Goal: Find specific page/section: Find specific page/section

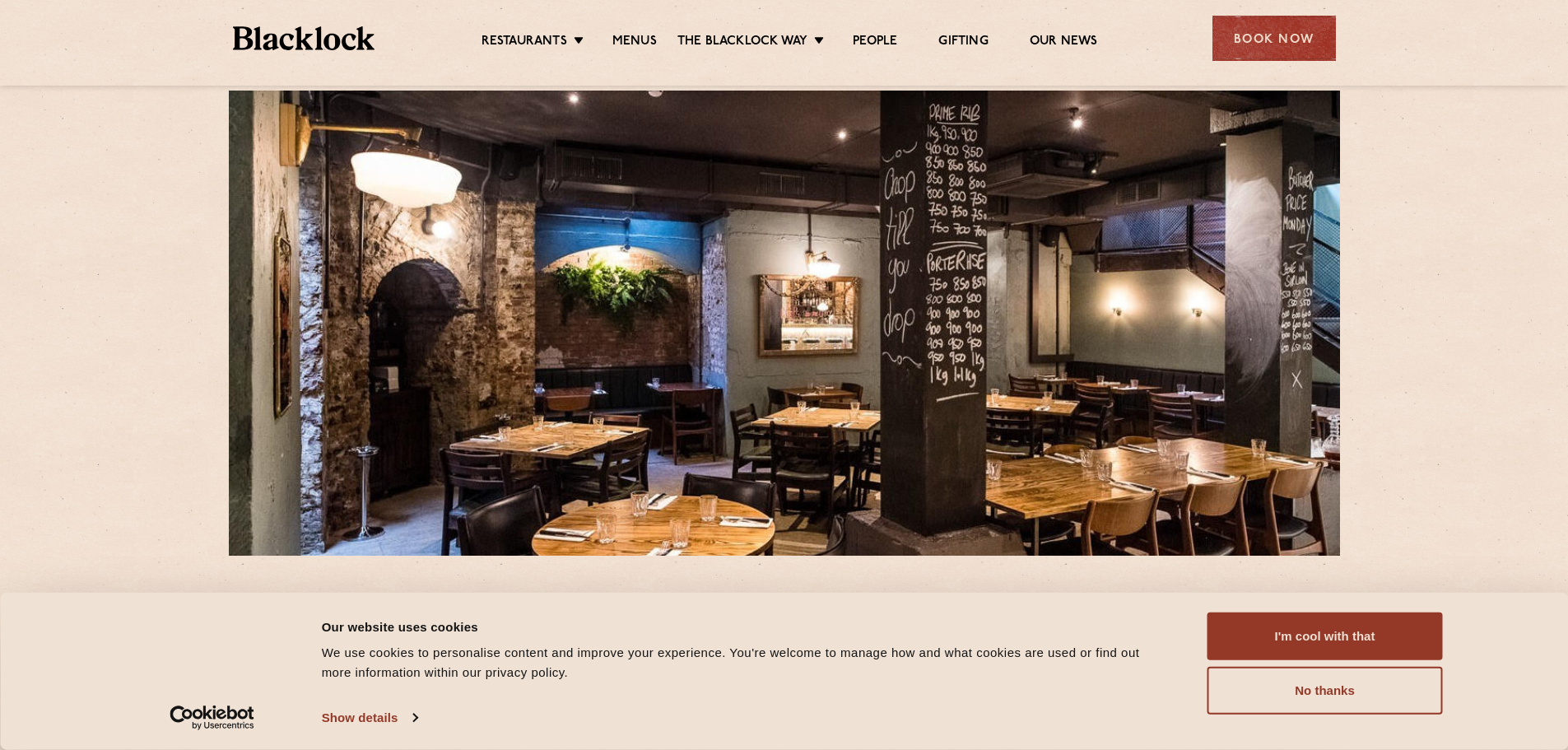
scroll to position [19, 0]
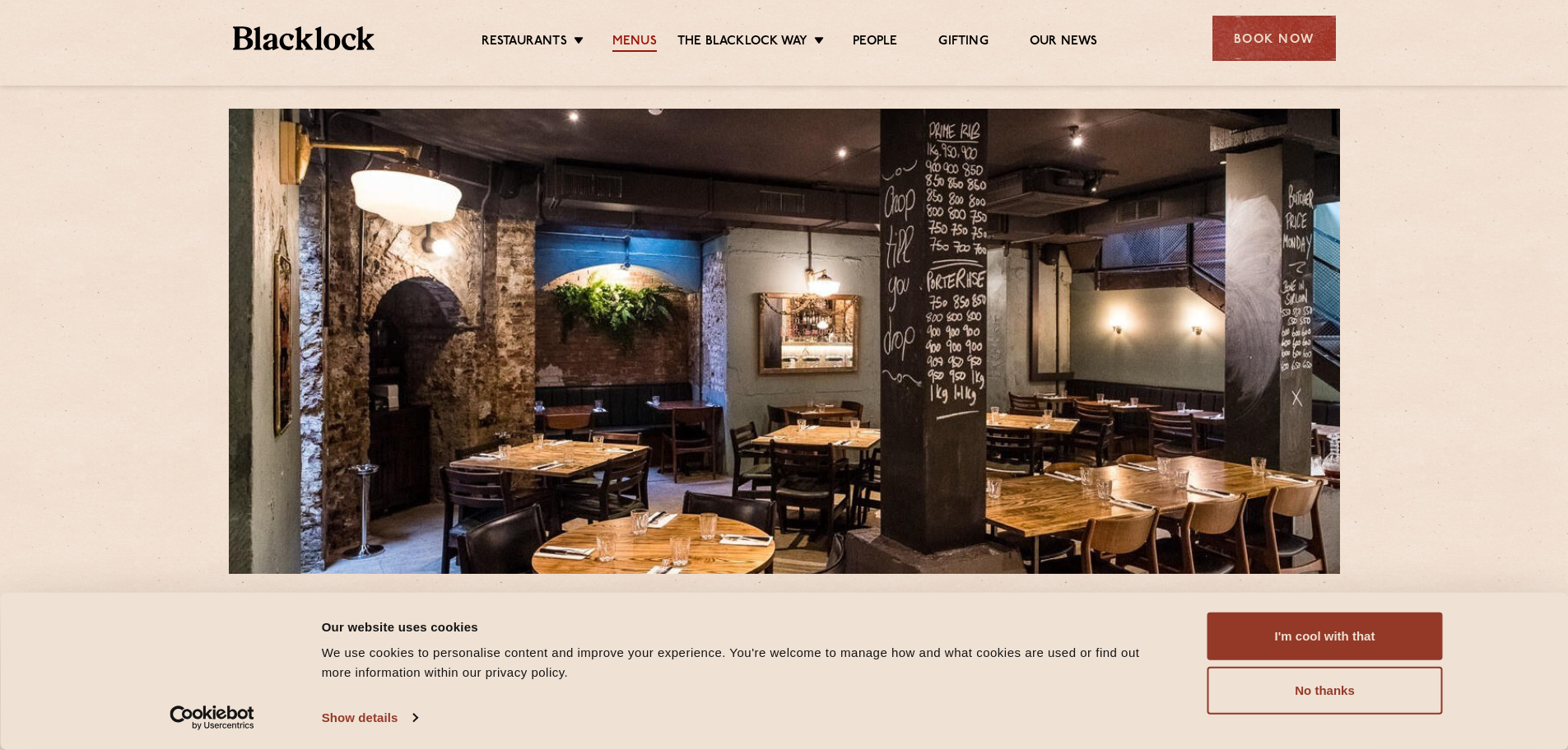
click at [618, 41] on link "Menus" at bounding box center [634, 43] width 45 height 18
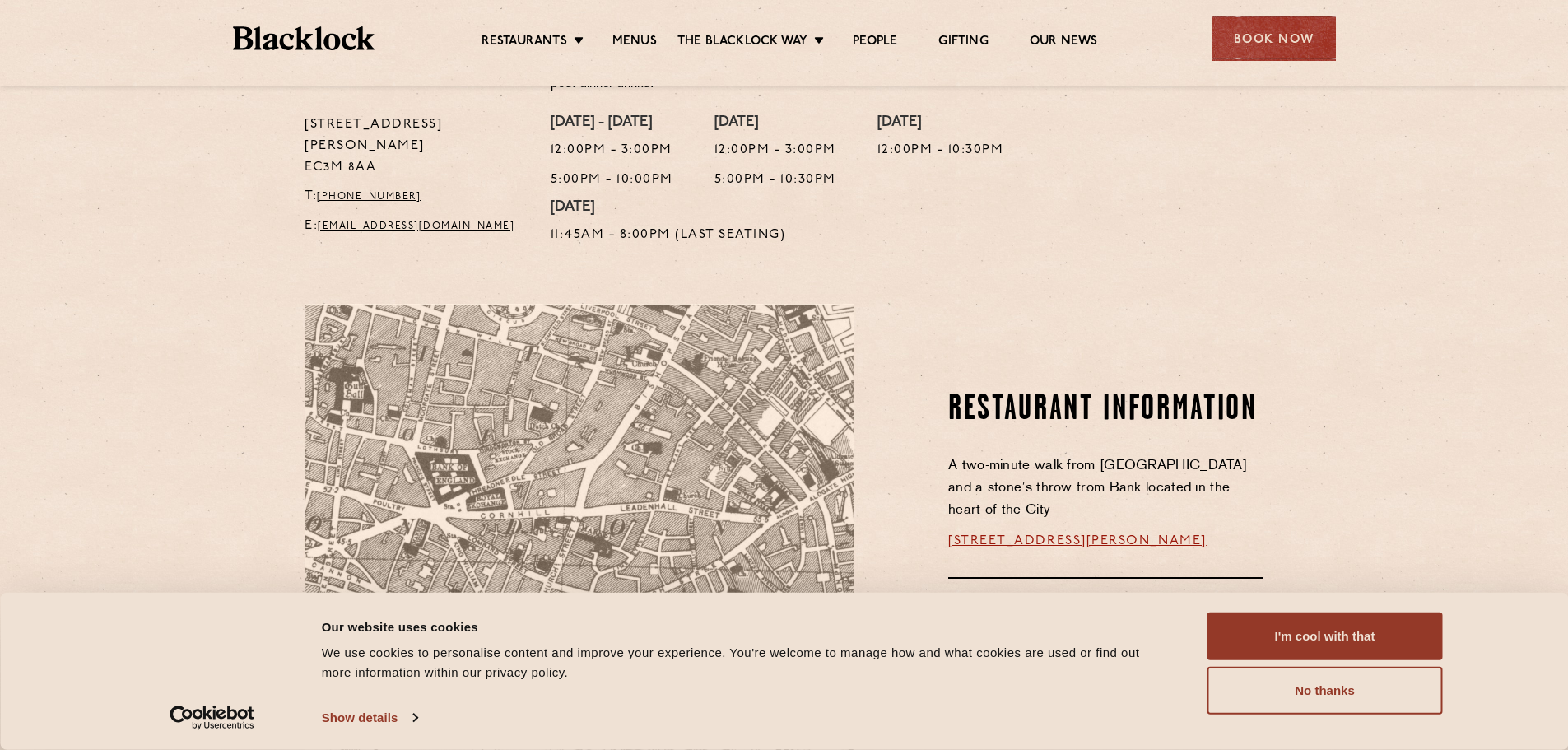
scroll to position [924, 0]
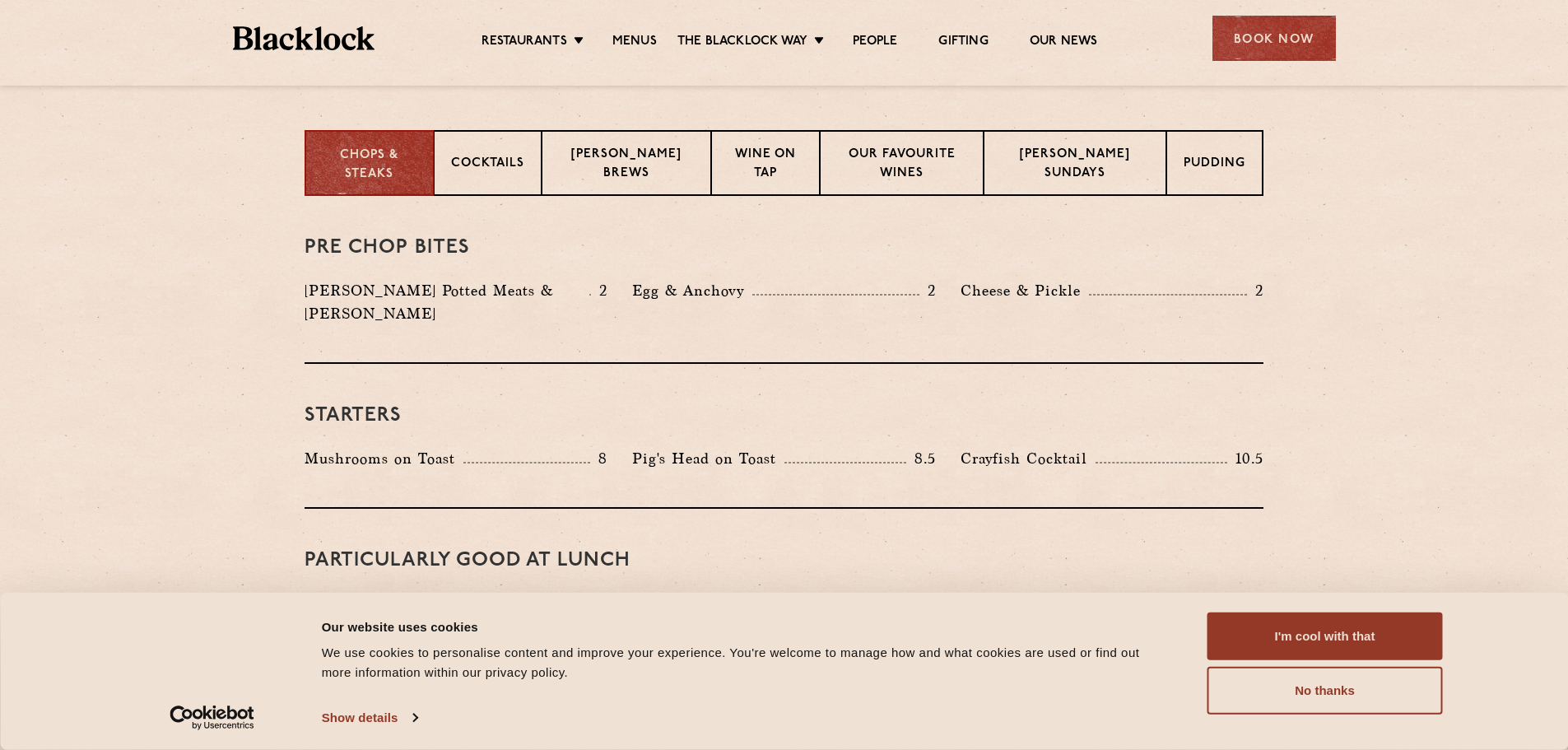
scroll to position [658, 0]
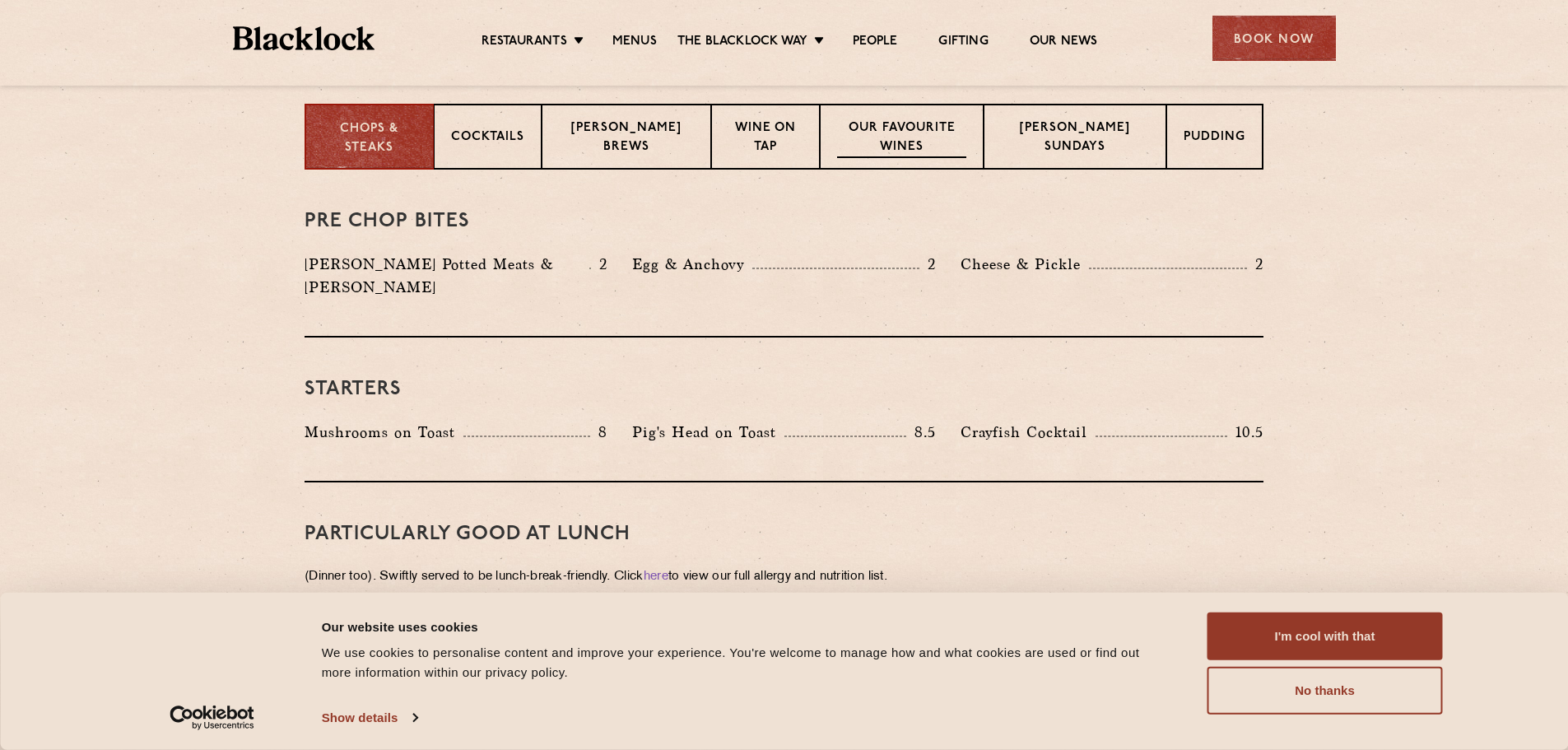
click at [921, 131] on p "Our favourite wines" at bounding box center [902, 138] width 130 height 39
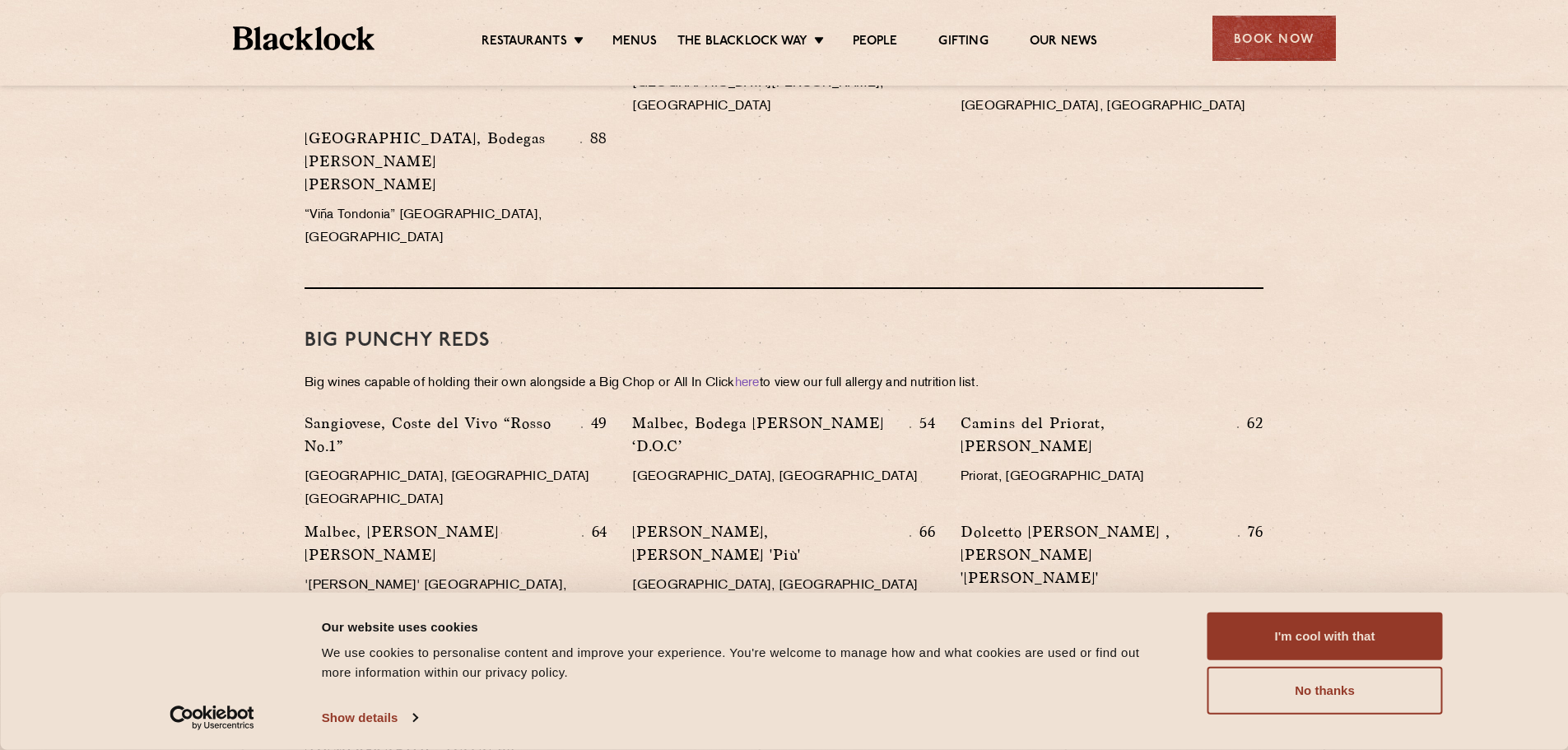
scroll to position [2306, 0]
drag, startPoint x: 1420, startPoint y: 291, endPoint x: 1412, endPoint y: 284, distance: 10.6
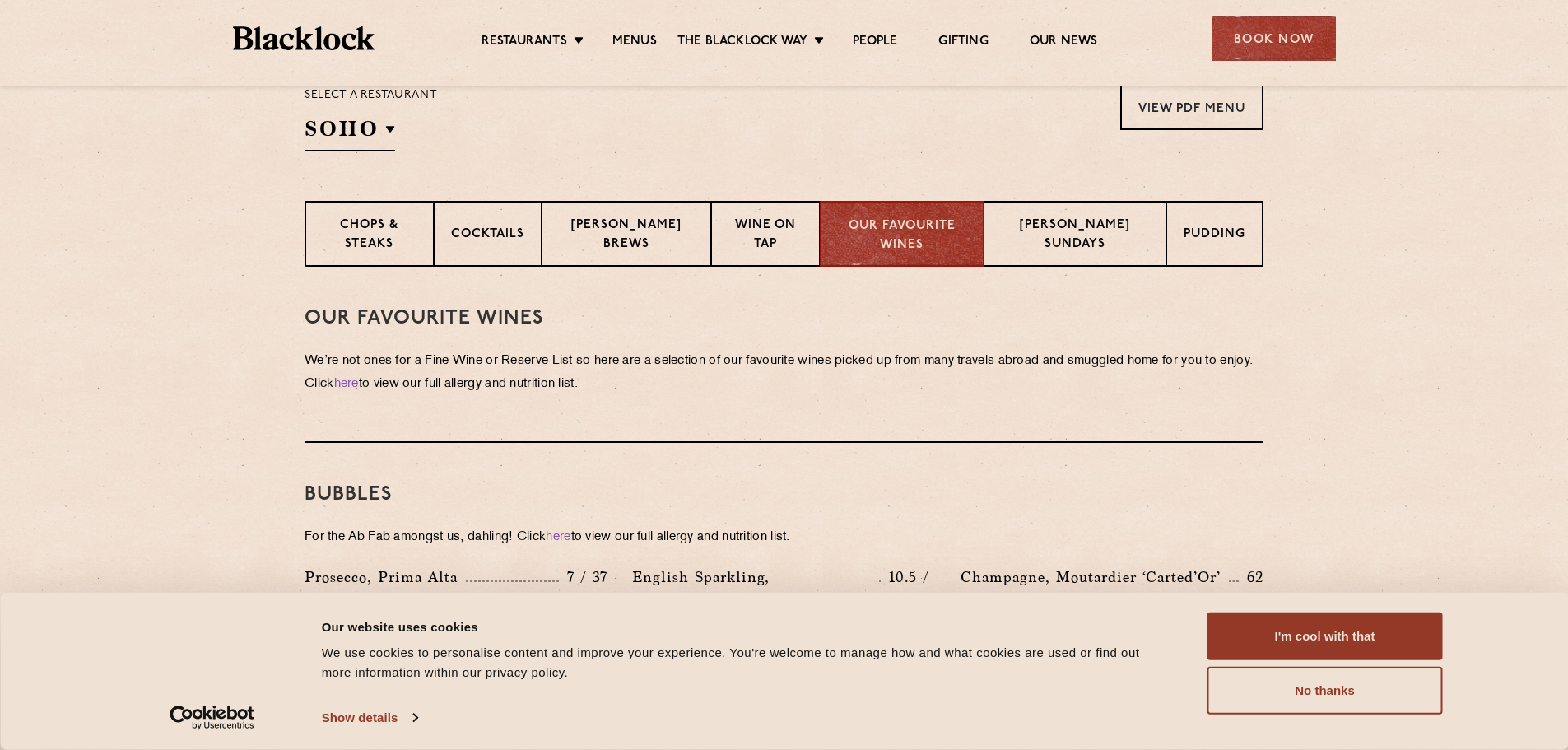
scroll to position [330, 0]
